Goal: Transaction & Acquisition: Book appointment/travel/reservation

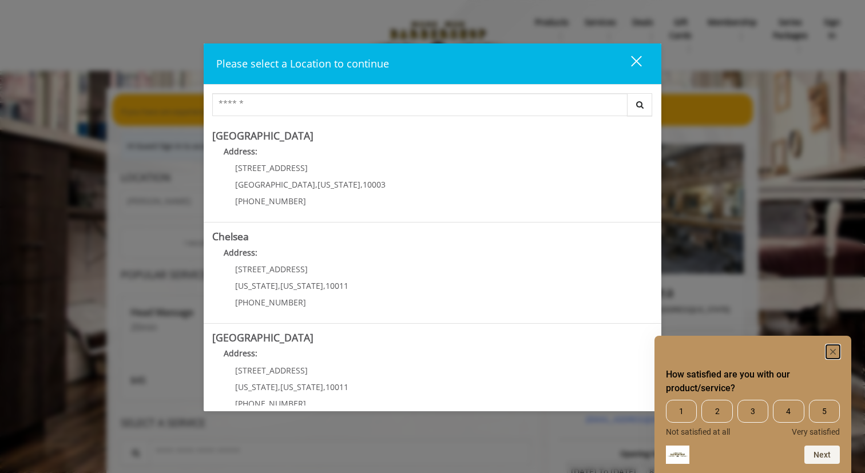
click at [832, 352] on icon "Hide survey" at bounding box center [833, 352] width 6 height 6
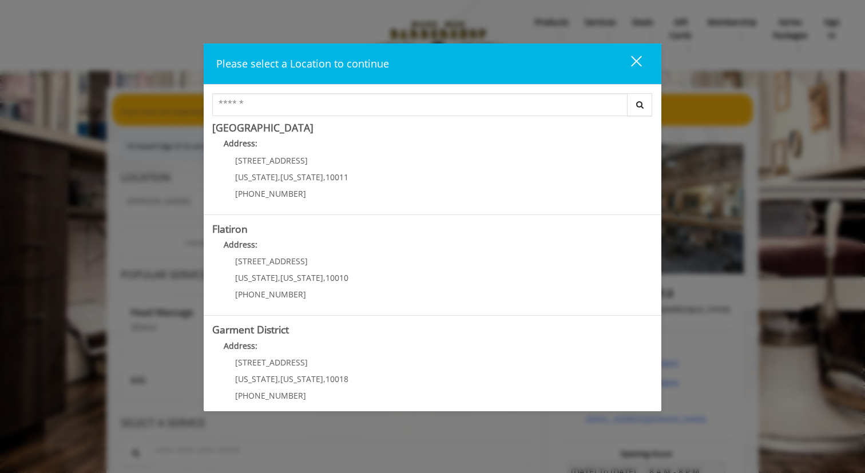
scroll to position [221, 0]
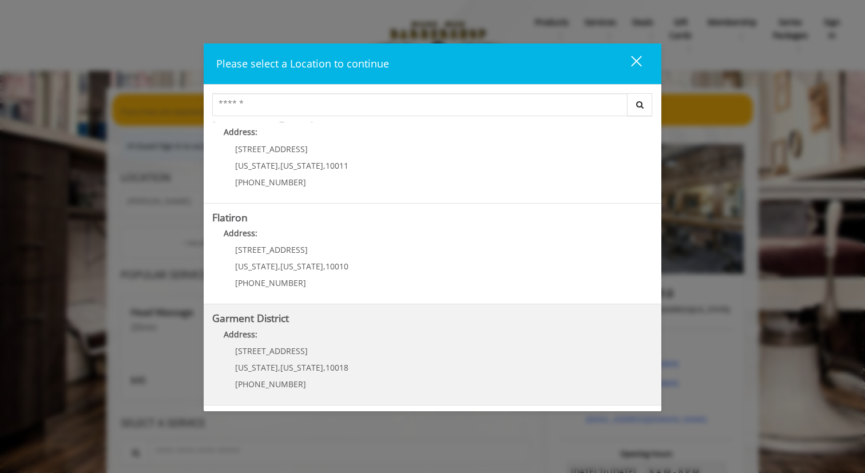
click at [367, 365] on District "Garment District Address: 1400 Broadway New York , New York , 10018 (212) 997-4…" at bounding box center [432, 355] width 441 height 84
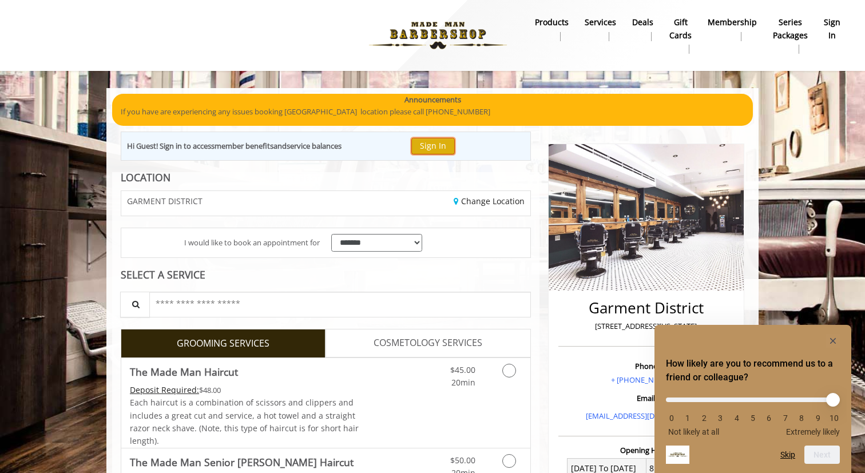
click at [433, 143] on button "Sign In" at bounding box center [432, 146] width 43 height 17
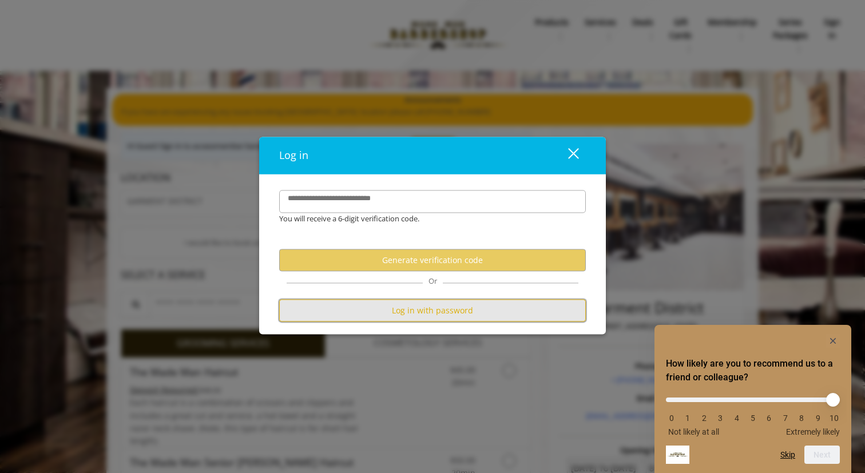
click at [418, 311] on button "Log in with password" at bounding box center [432, 311] width 307 height 22
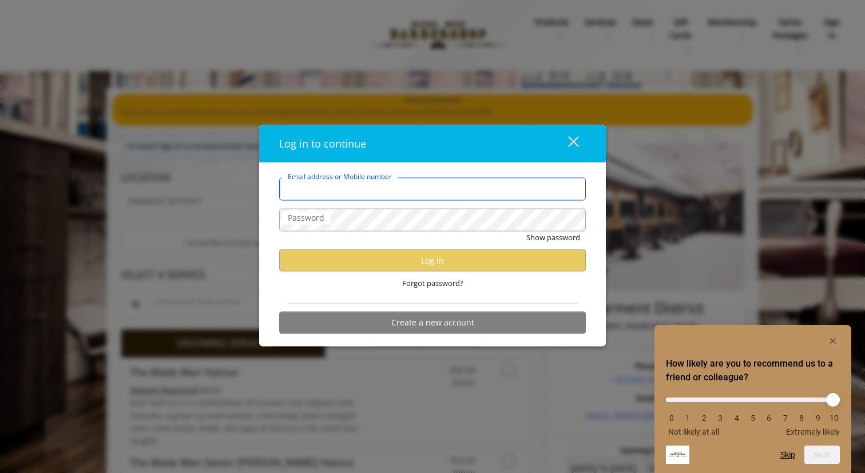
type input "**********"
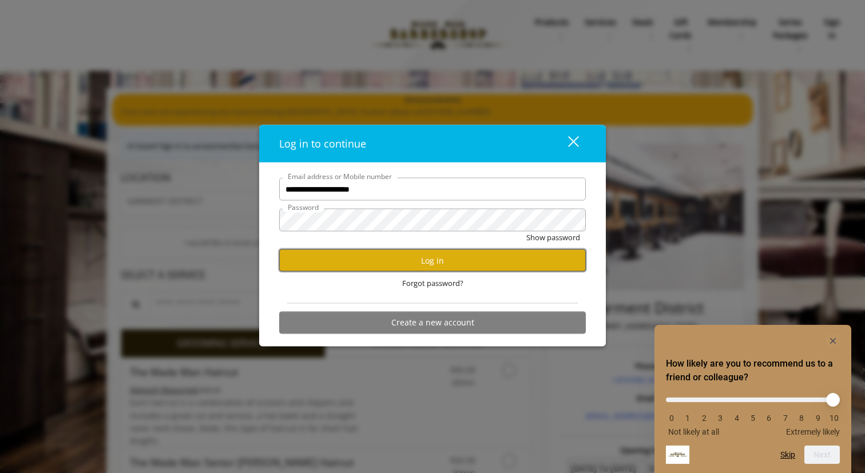
click at [430, 261] on button "Log in" at bounding box center [432, 260] width 307 height 22
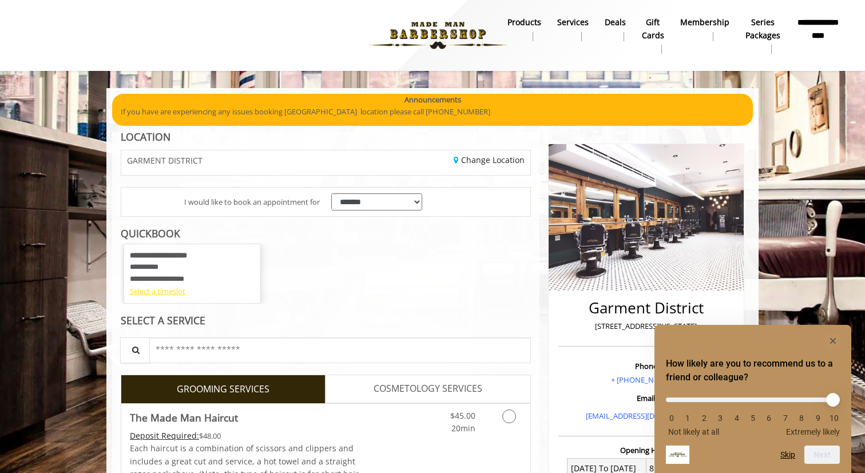
click at [166, 297] on div "Select a timeslot" at bounding box center [192, 291] width 125 height 12
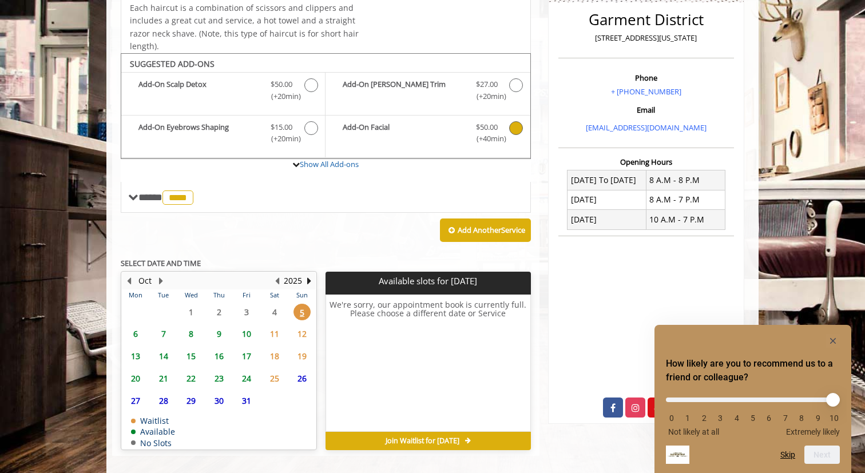
scroll to position [299, 0]
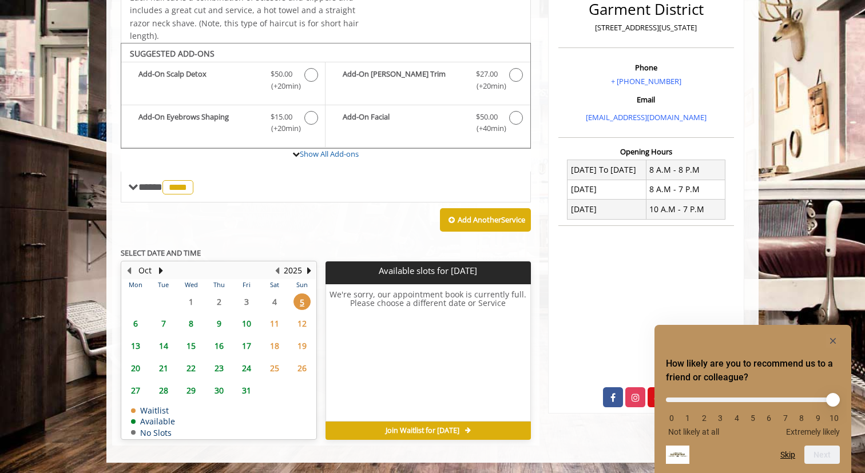
click at [191, 321] on span "8" at bounding box center [190, 323] width 17 height 17
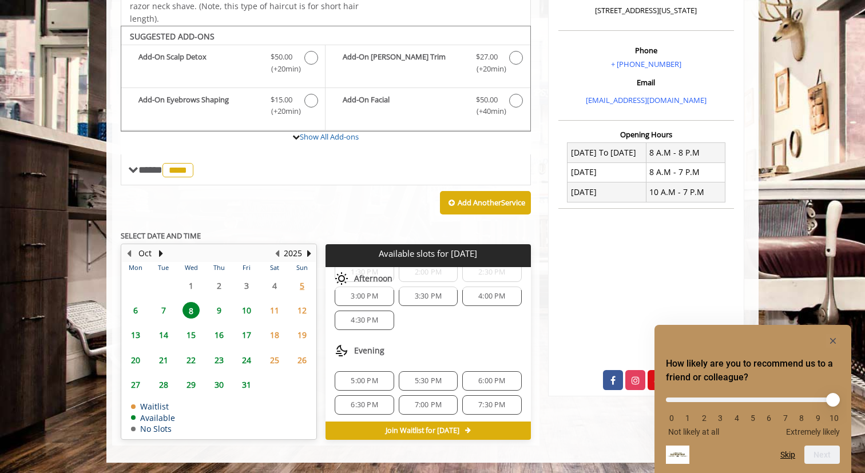
scroll to position [172, 0]
click at [160, 311] on span "7" at bounding box center [163, 310] width 17 height 17
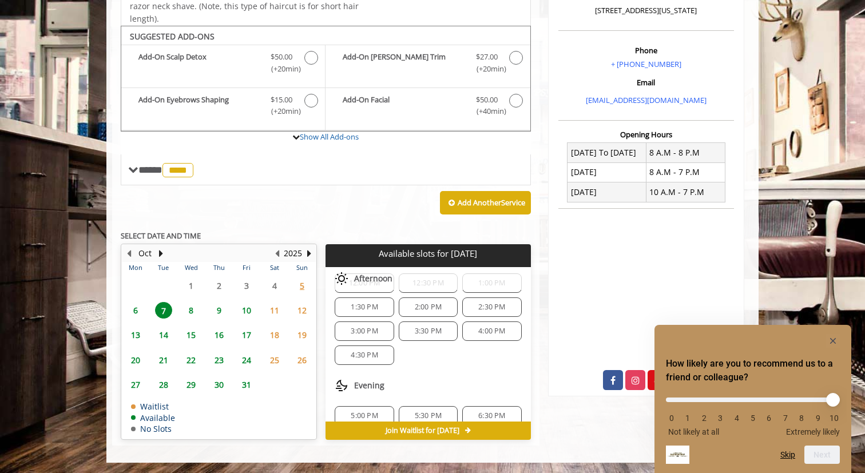
scroll to position [63, 0]
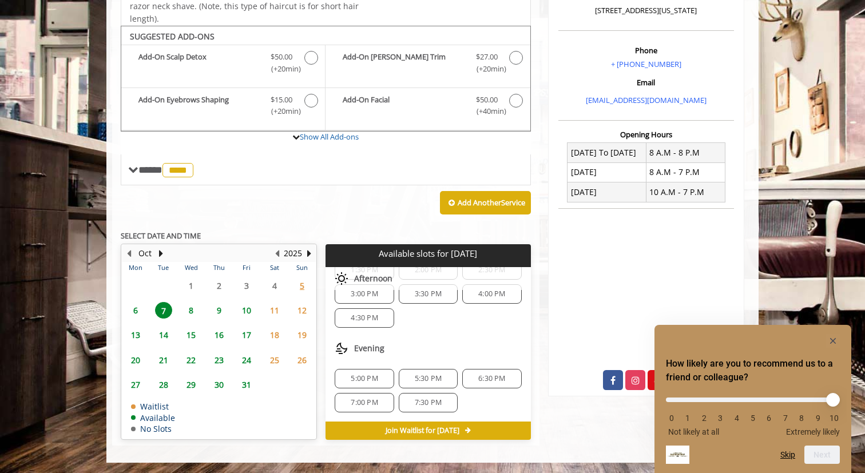
click at [438, 375] on span "5:30 PM" at bounding box center [428, 378] width 27 height 9
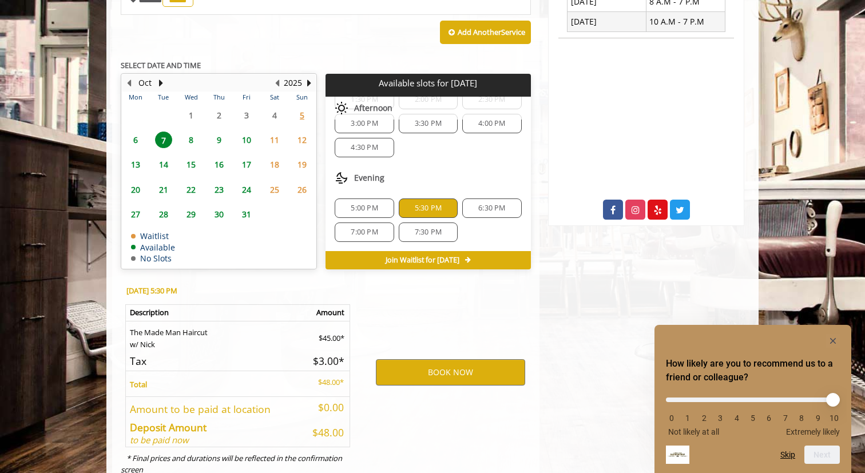
scroll to position [523, 0]
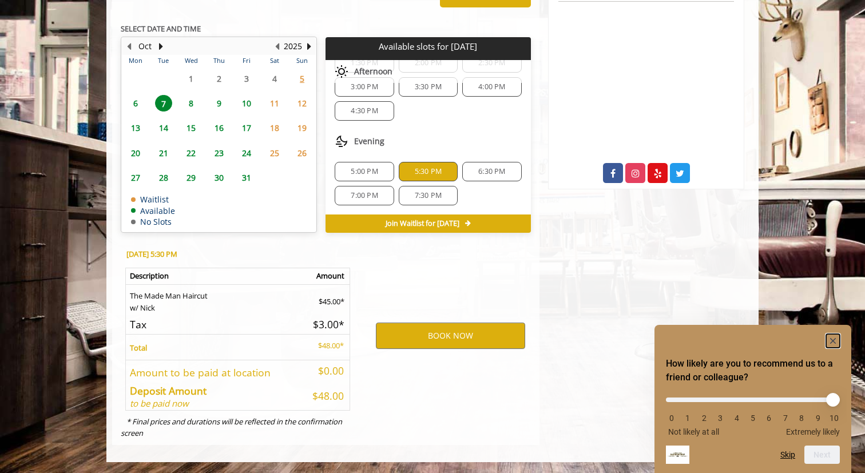
click at [830, 337] on rect "Hide survey" at bounding box center [833, 341] width 14 height 14
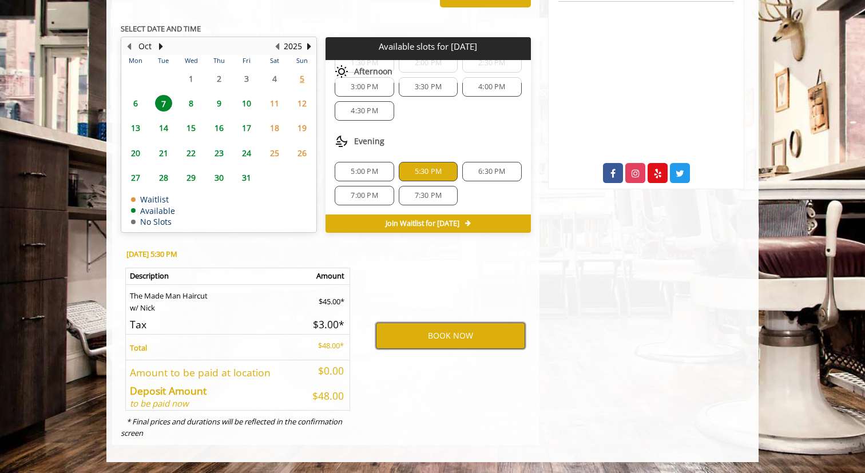
click at [408, 338] on button "BOOK NOW" at bounding box center [450, 336] width 149 height 26
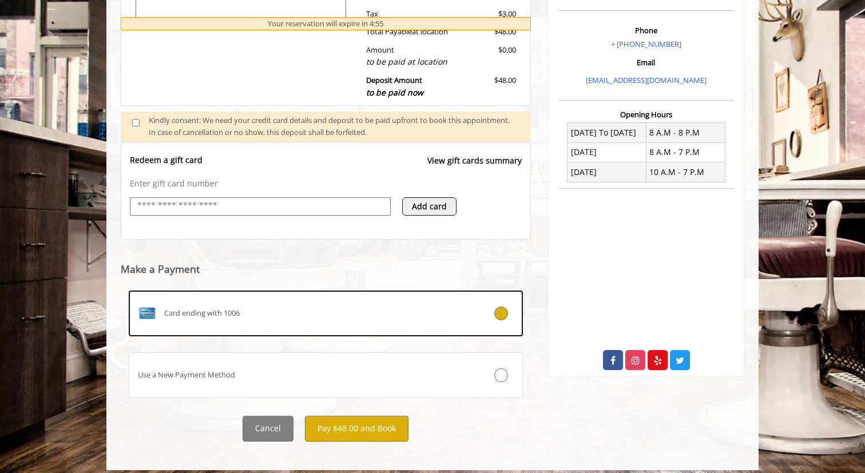
scroll to position [344, 0]
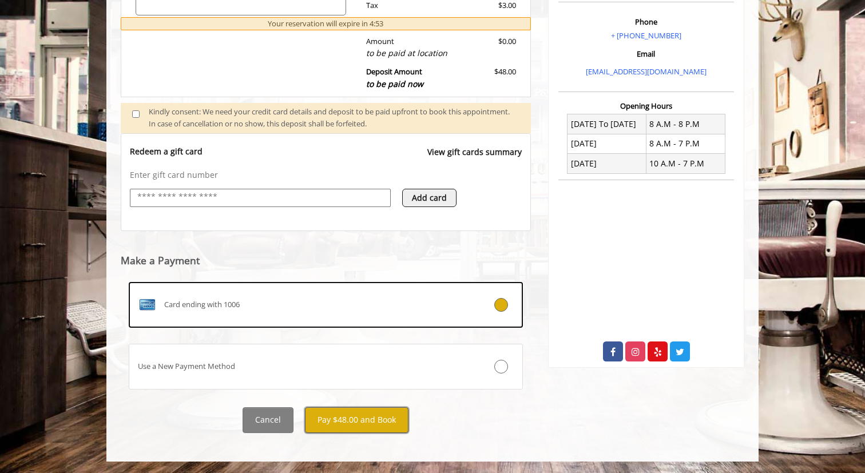
click at [371, 418] on button "Pay $48.00 and Book" at bounding box center [357, 420] width 104 height 26
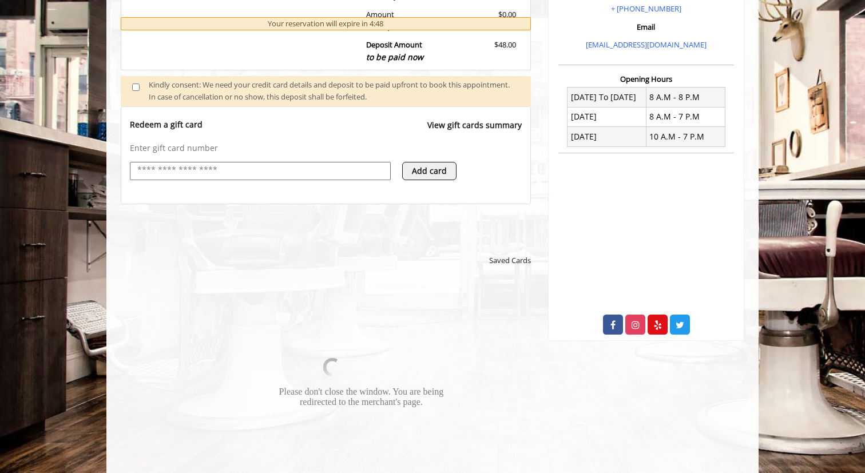
scroll to position [374, 0]
